Goal: Complete application form: Complete application form

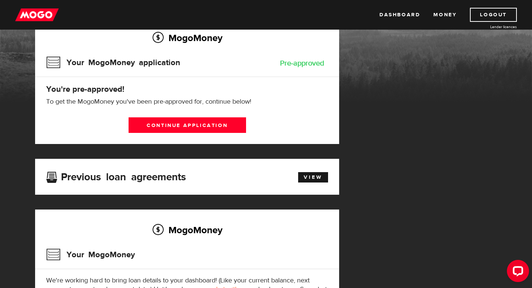
scroll to position [148, 0]
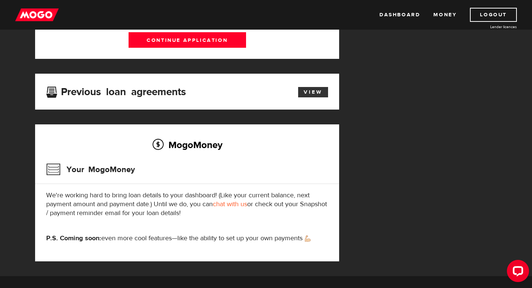
click at [312, 92] on link "View" at bounding box center [313, 92] width 30 height 10
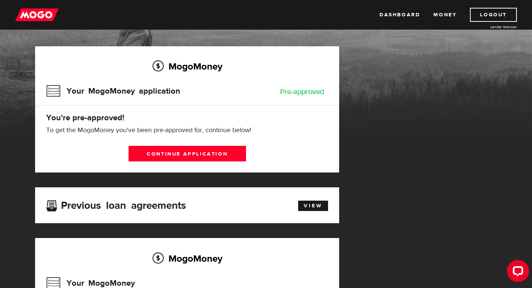
scroll to position [34, 0]
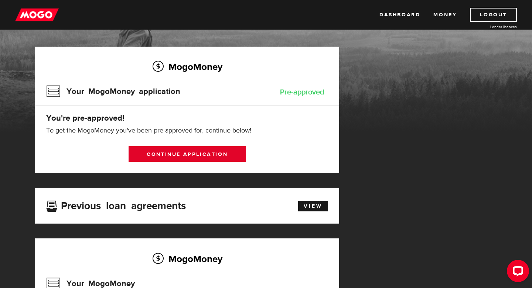
click at [211, 154] on link "Continue application" at bounding box center [188, 154] width 118 height 16
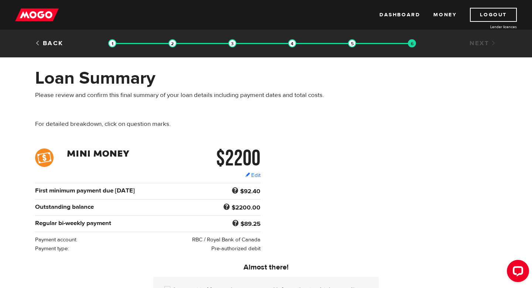
click at [65, 49] on div "Back Loan approval Loan select Funding select Bank account information Employme…" at bounding box center [266, 44] width 473 height 11
click at [57, 48] on div "Back" at bounding box center [69, 43] width 79 height 9
click at [57, 47] on div "Back" at bounding box center [69, 43] width 79 height 9
click at [57, 44] on link "Back" at bounding box center [49, 43] width 28 height 8
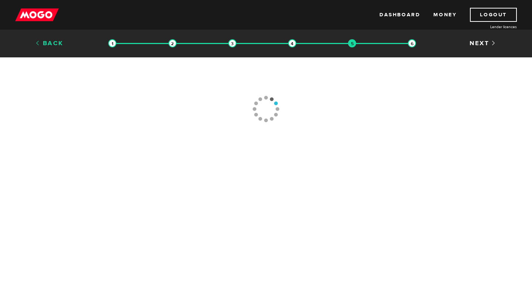
type input "(613) 562-1253"
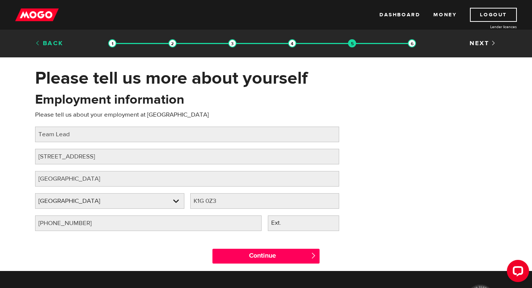
click at [50, 43] on link "Back" at bounding box center [49, 43] width 28 height 8
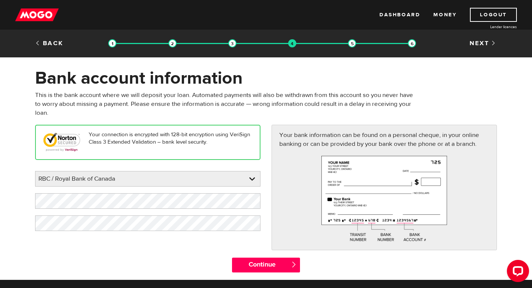
click at [57, 48] on div "Back Loan approval Loan select Funding select Bank account information Employme…" at bounding box center [266, 44] width 473 height 11
click at [57, 42] on link "Back" at bounding box center [49, 43] width 28 height 8
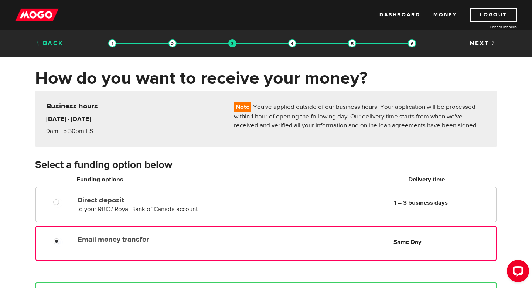
click at [57, 43] on link "Back" at bounding box center [49, 43] width 28 height 8
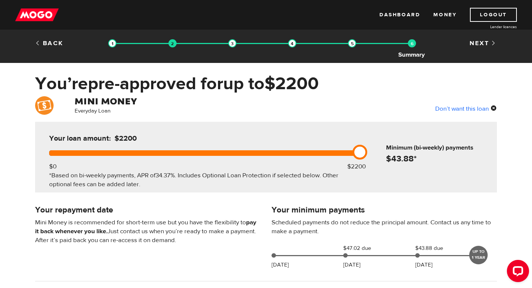
click at [414, 43] on img at bounding box center [412, 43] width 8 height 8
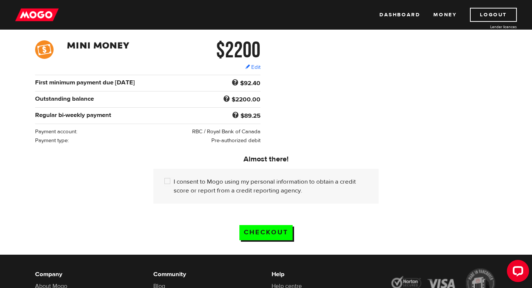
scroll to position [108, 0]
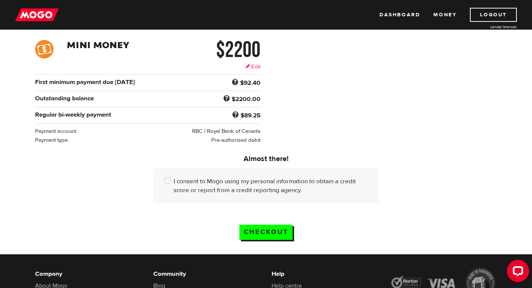
click at [257, 65] on link "Edit" at bounding box center [253, 67] width 15 height 8
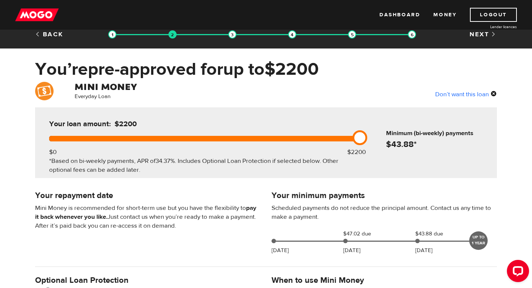
scroll to position [15, 0]
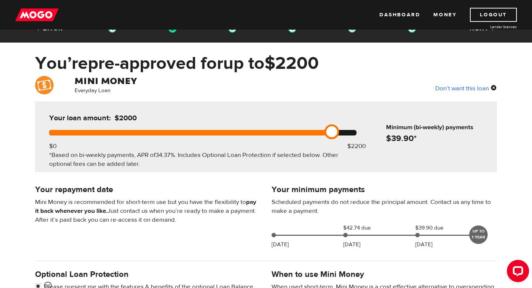
drag, startPoint x: 361, startPoint y: 128, endPoint x: 325, endPoint y: 126, distance: 36.3
click at [325, 126] on div "Your loan amount: $2000 $0 $2200 *Based on bi-weekly payments, APR of 34.37% . …" at bounding box center [203, 136] width 330 height 71
drag, startPoint x: 341, startPoint y: 131, endPoint x: 328, endPoint y: 131, distance: 12.9
click at [328, 131] on div at bounding box center [203, 133] width 308 height 6
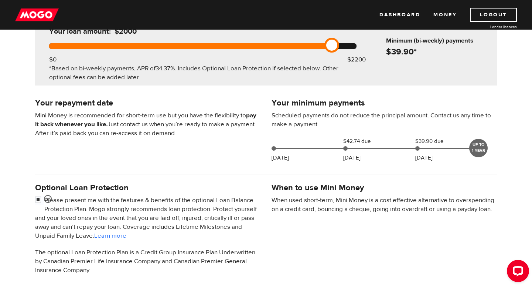
scroll to position [0, 0]
